Goal: Task Accomplishment & Management: Manage account settings

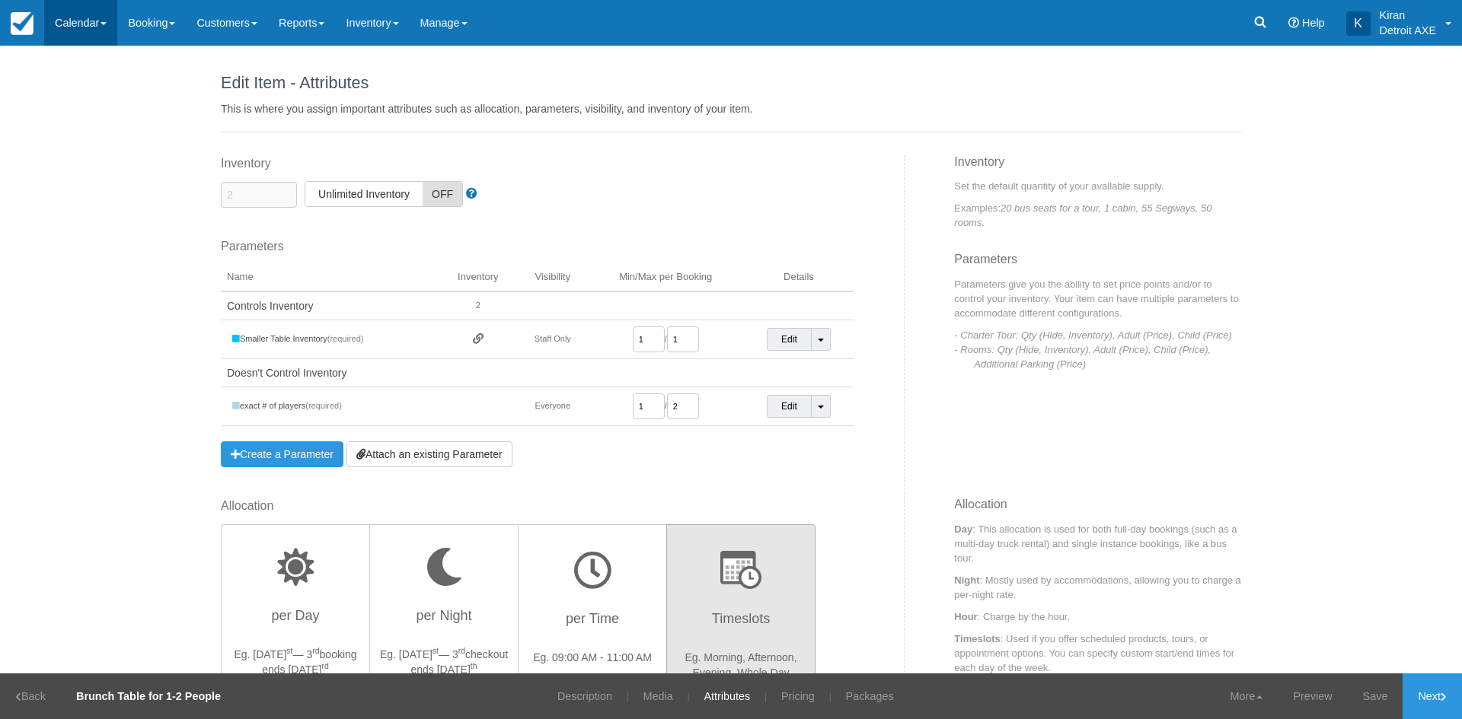
click at [113, 25] on link "Calendar" at bounding box center [80, 23] width 73 height 46
click at [83, 214] on link "Day" at bounding box center [105, 208] width 120 height 32
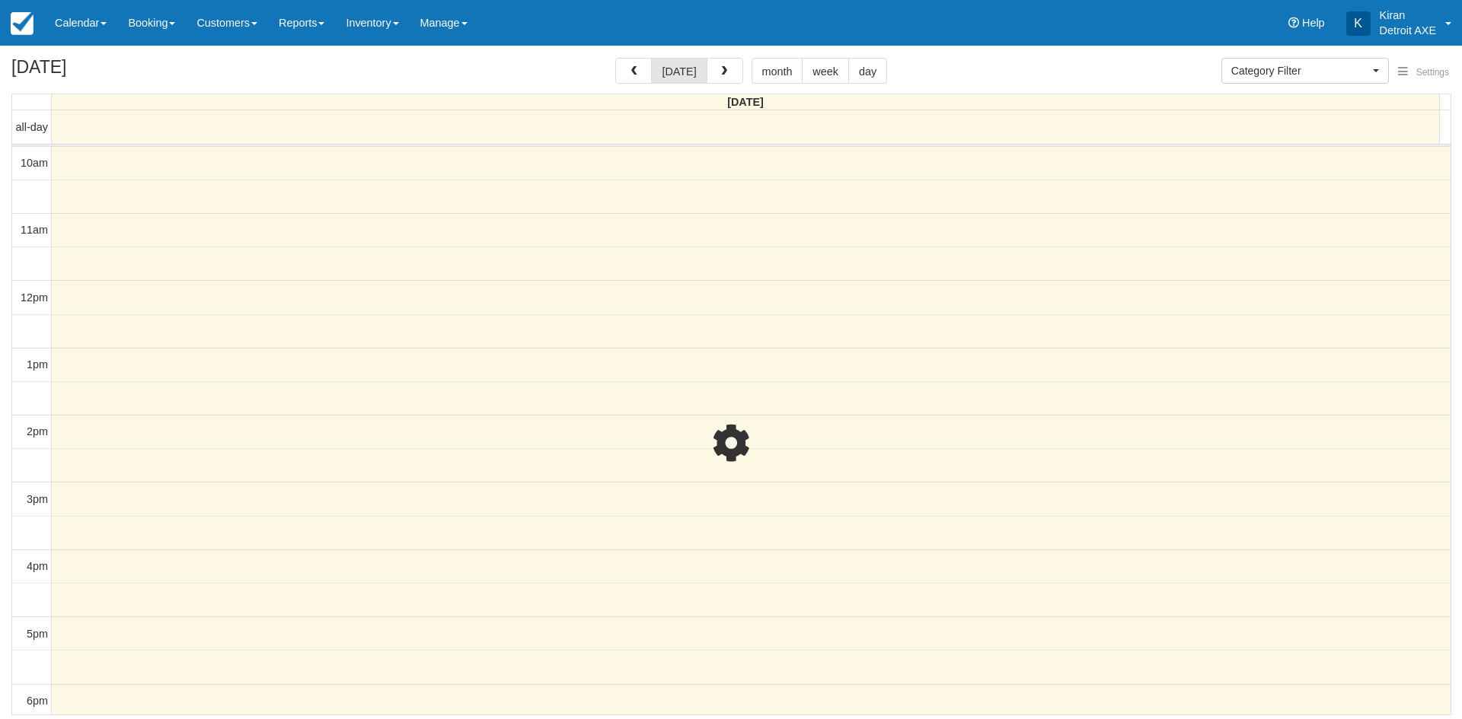
select select
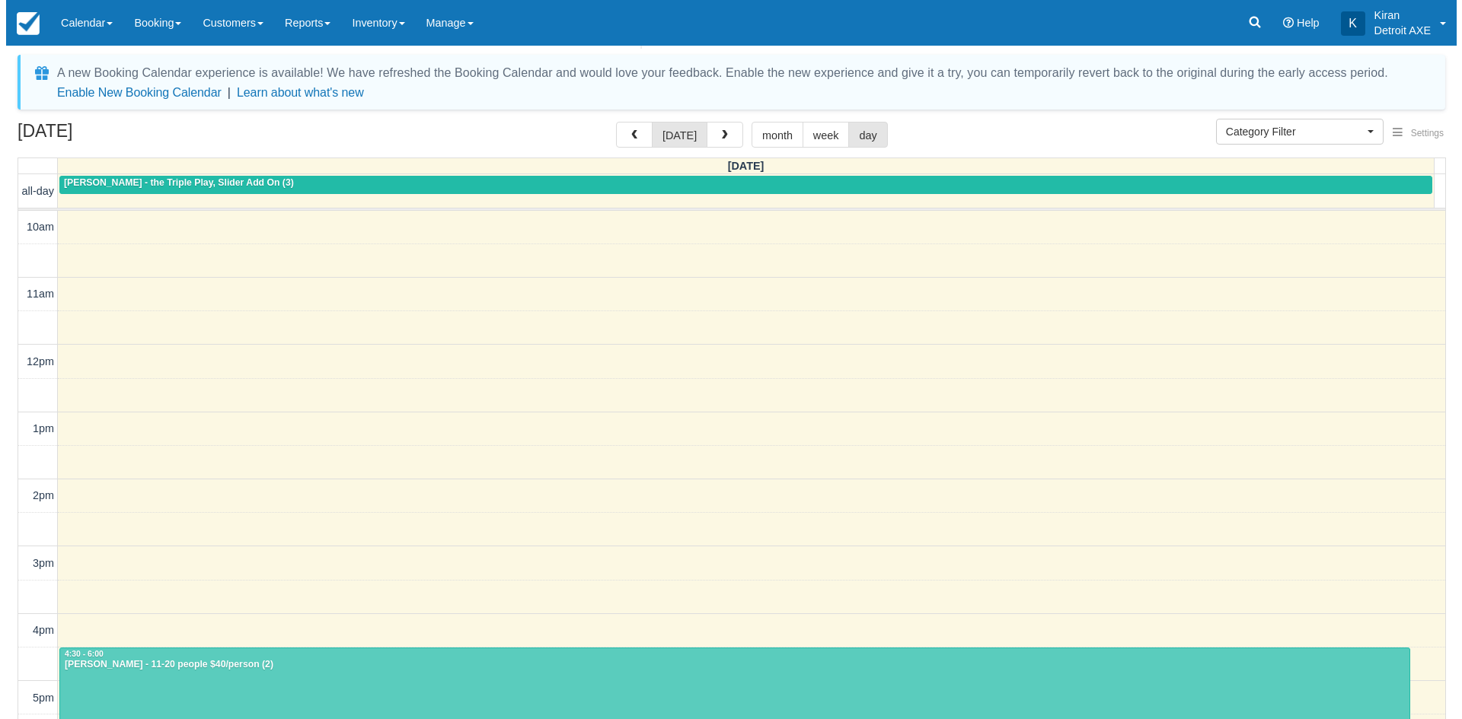
scroll to position [340, 0]
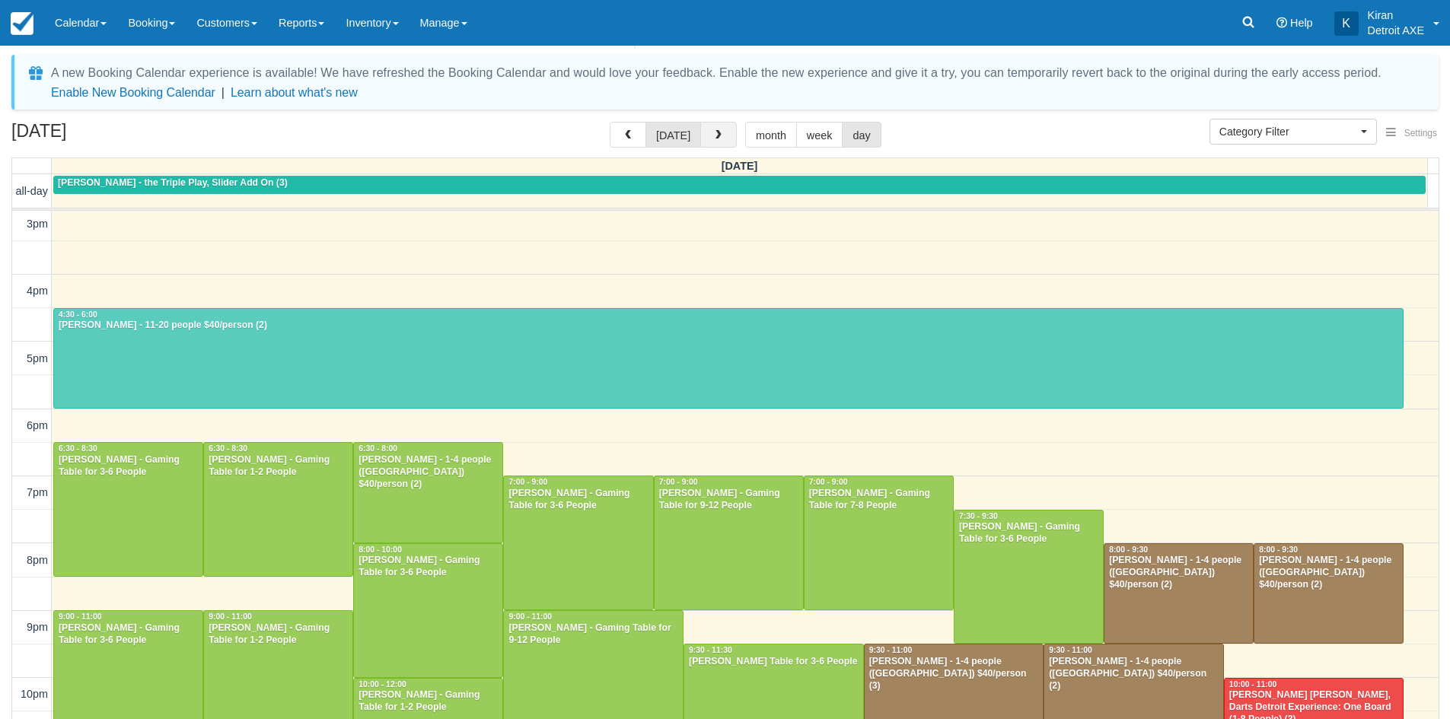
click at [726, 134] on button "button" at bounding box center [718, 135] width 37 height 26
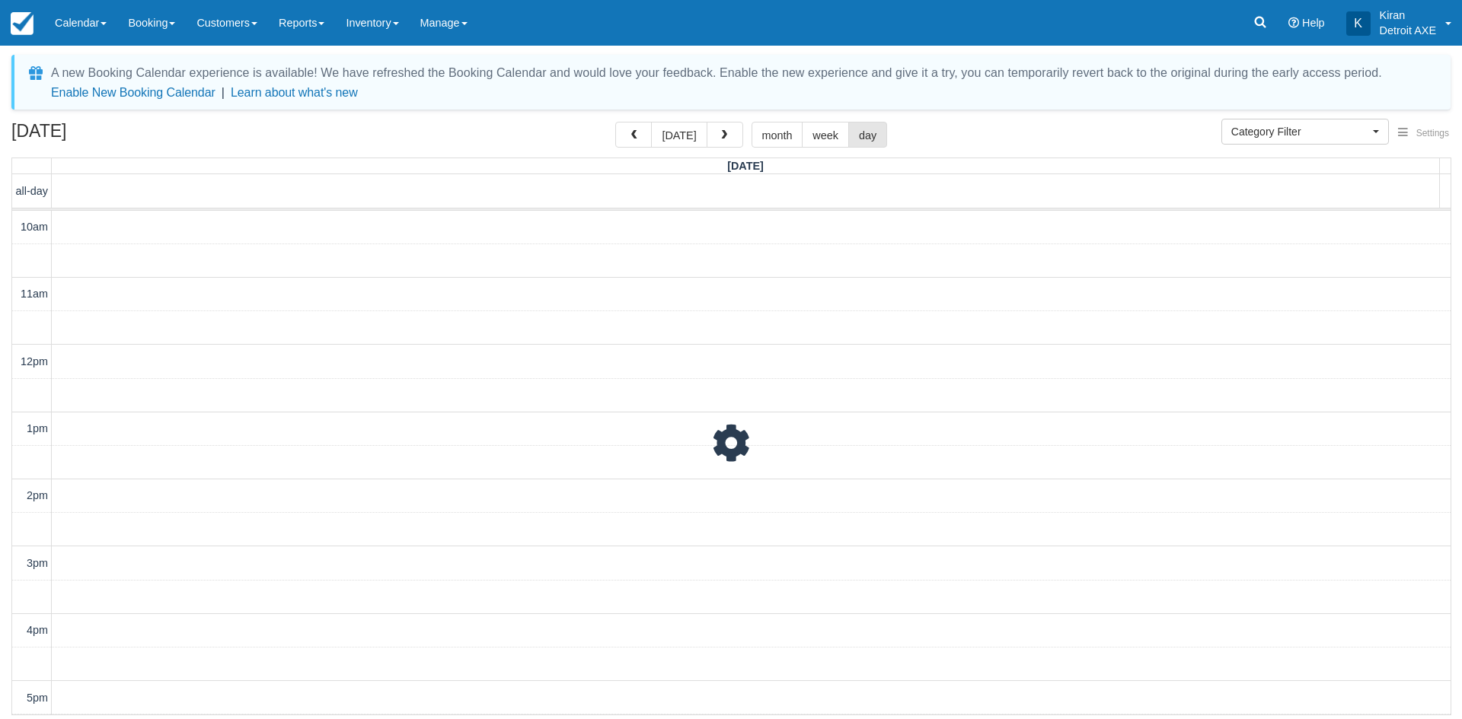
scroll to position [404, 0]
click at [726, 134] on span "button" at bounding box center [724, 135] width 11 height 11
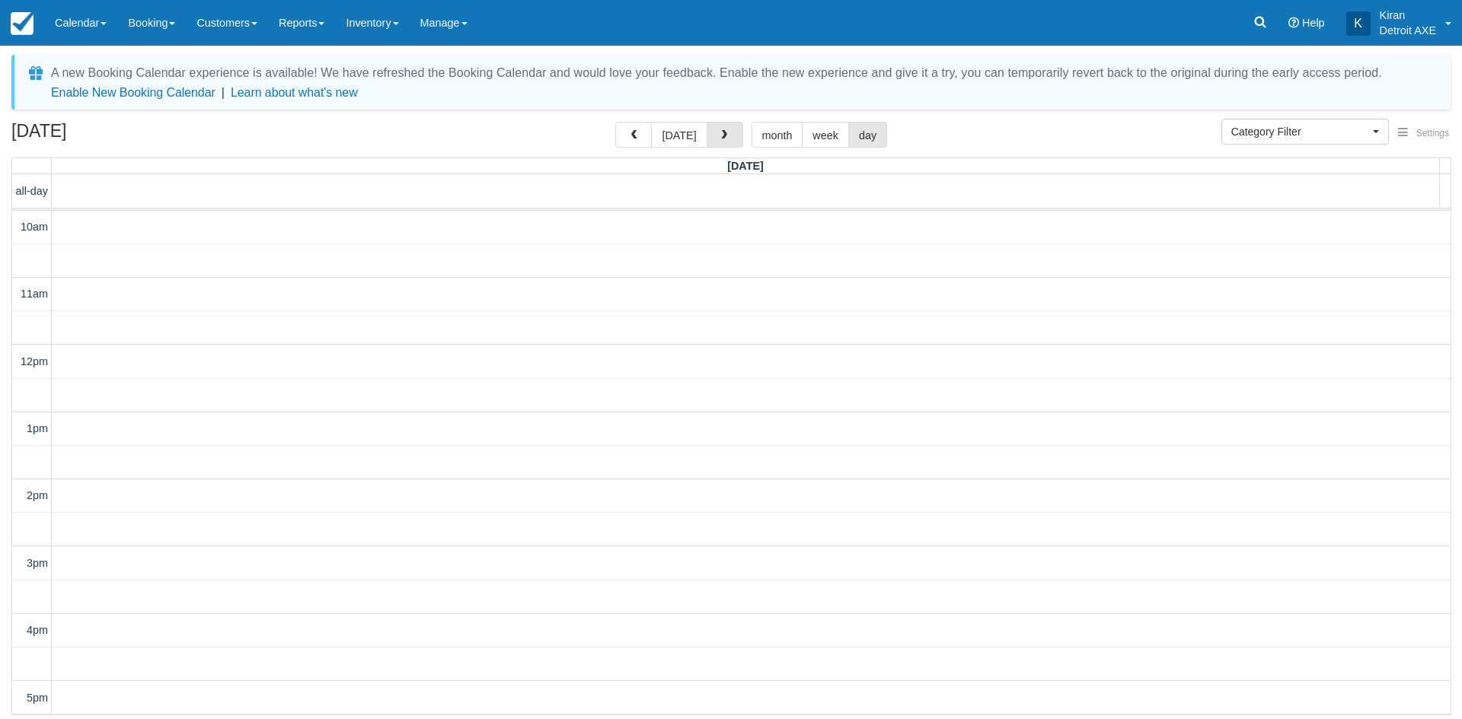
click at [726, 134] on span "button" at bounding box center [724, 135] width 11 height 11
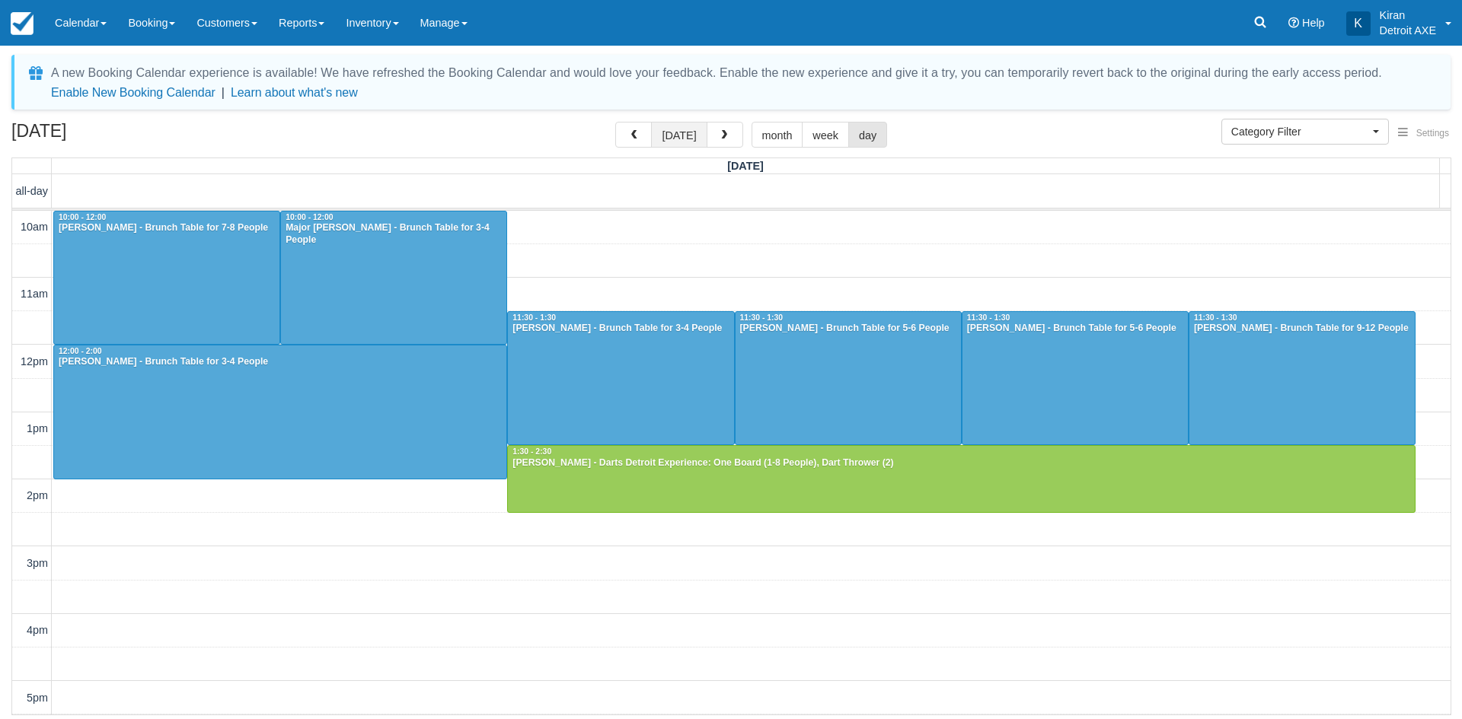
click at [683, 134] on button "today" at bounding box center [679, 135] width 56 height 26
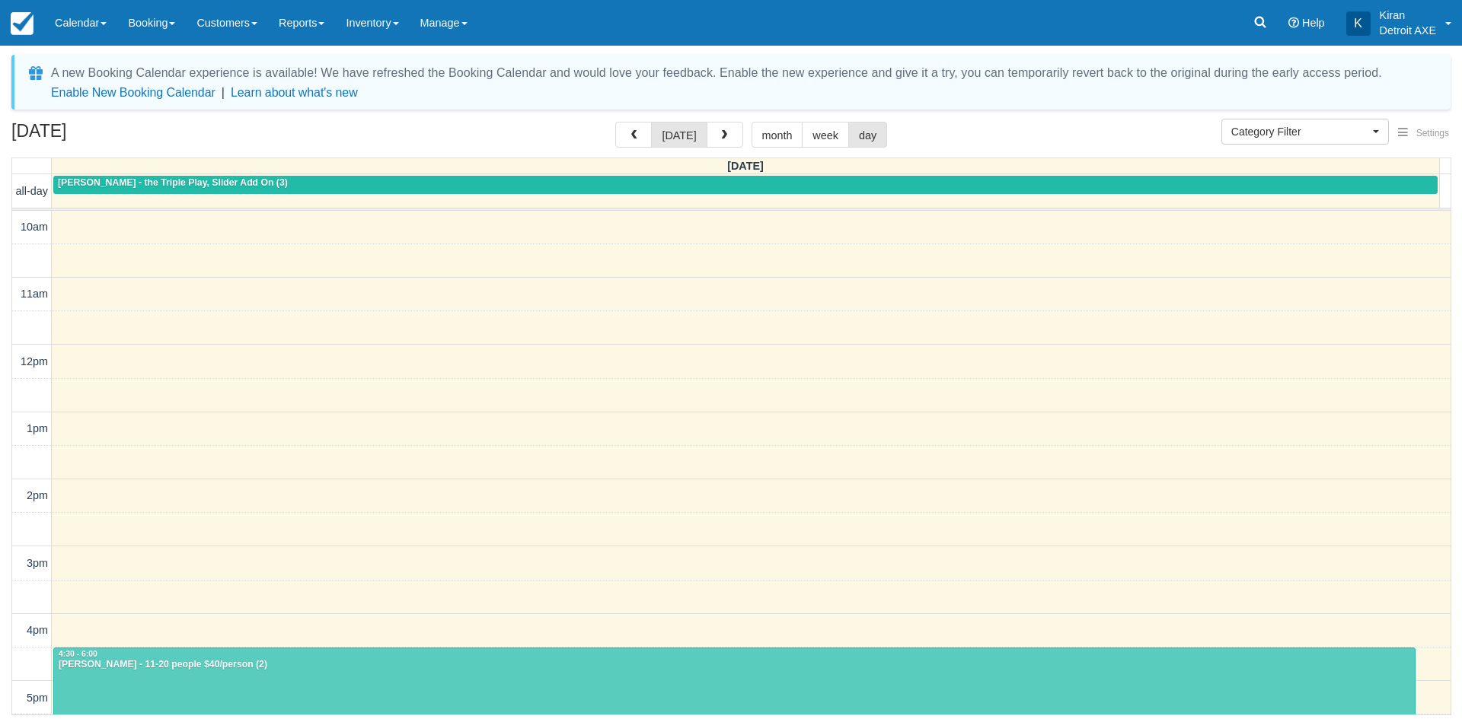
scroll to position [404, 0]
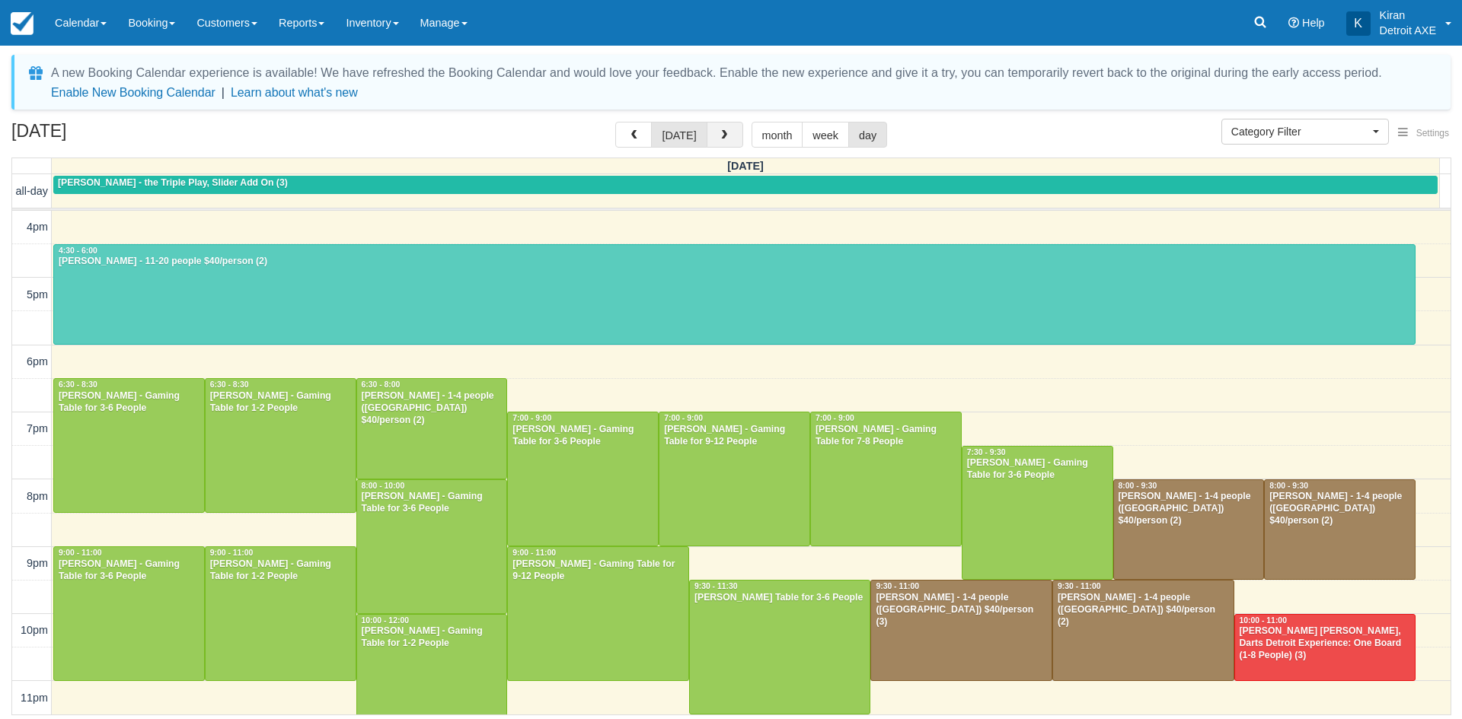
click at [720, 125] on button "button" at bounding box center [725, 135] width 37 height 26
